Goal: Task Accomplishment & Management: Check status

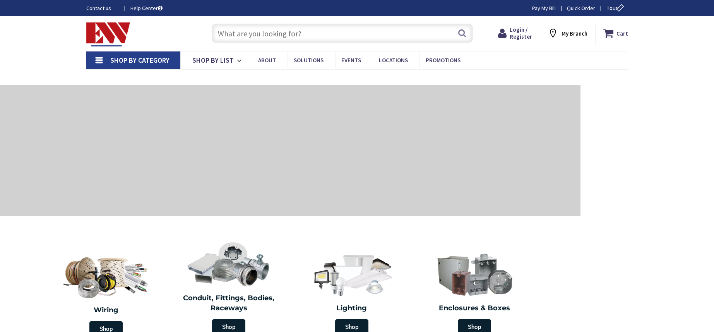
type input "[STREET_ADDRESS]"
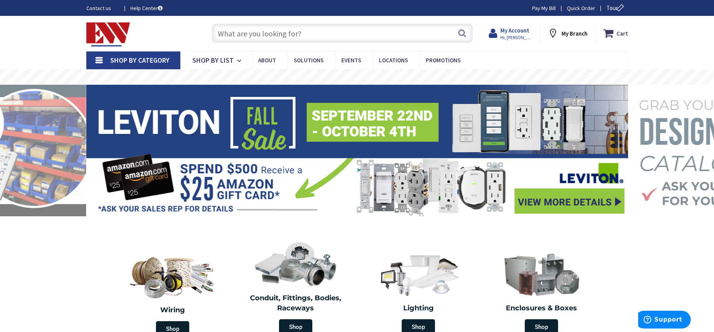
click at [524, 31] on strong "My Account" at bounding box center [514, 30] width 29 height 7
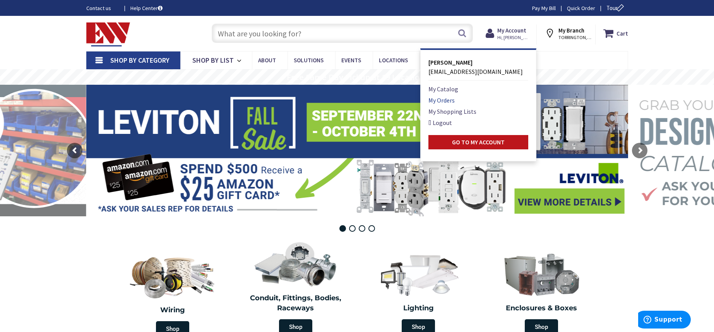
click at [451, 100] on link "My Orders" at bounding box center [441, 100] width 26 height 9
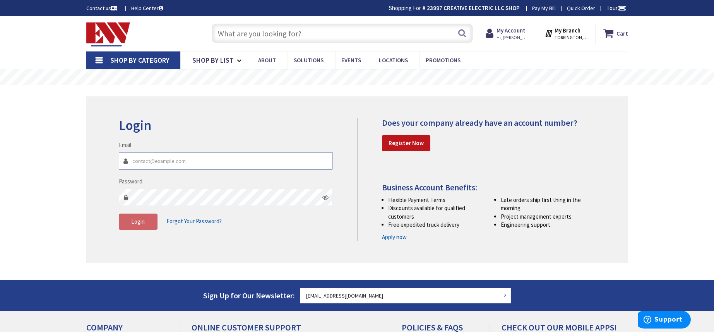
type input "[EMAIL_ADDRESS][DOMAIN_NAME]"
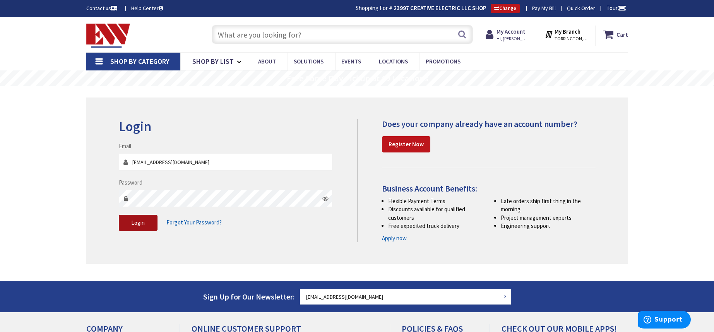
click at [132, 226] on button "Login" at bounding box center [138, 223] width 39 height 16
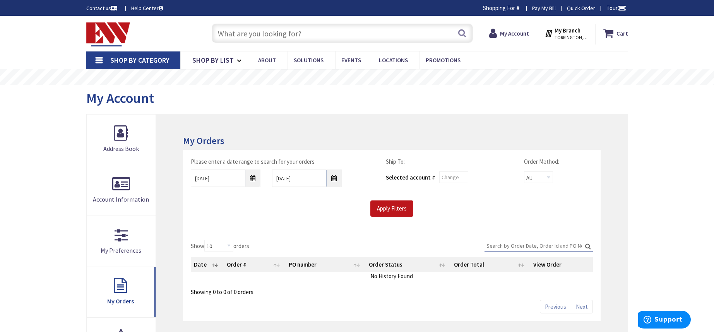
scroll to position [142, 0]
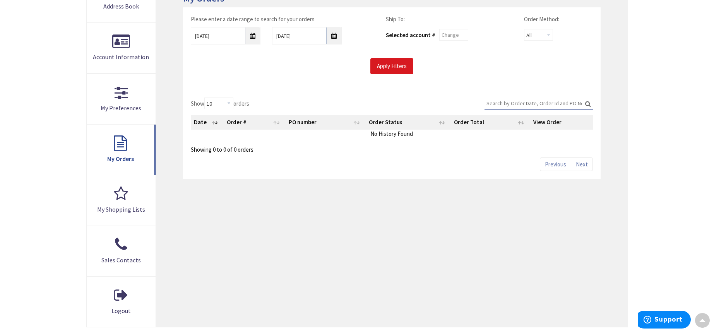
click at [385, 64] on input "Apply Filters" at bounding box center [391, 66] width 43 height 16
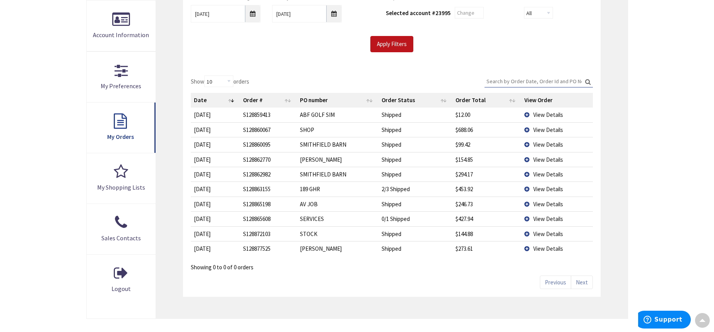
scroll to position [151, 0]
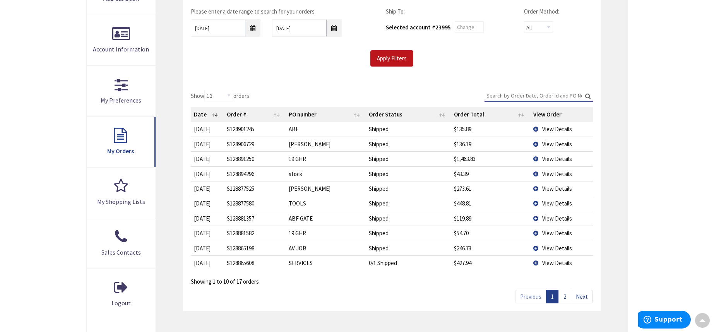
click at [535, 215] on td "View Details" at bounding box center [561, 218] width 63 height 15
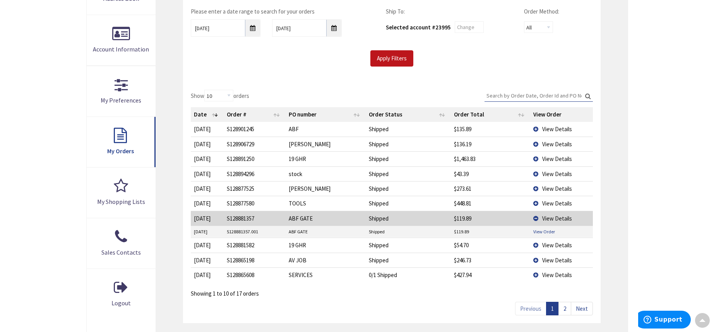
click at [542, 231] on link "View Order" at bounding box center [544, 231] width 22 height 7
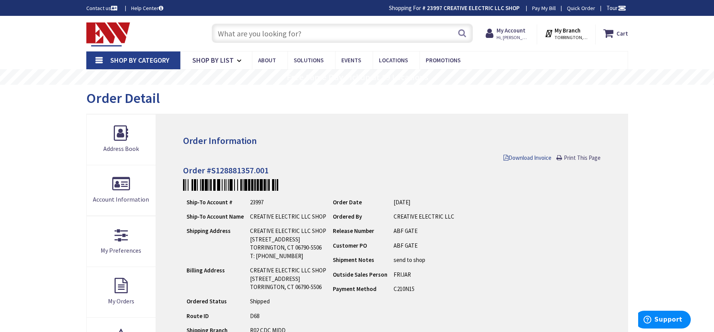
click at [541, 157] on span "Download Invoice" at bounding box center [527, 157] width 48 height 7
